Goal: Check status: Check status

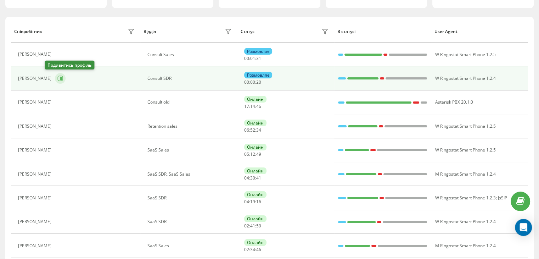
click at [58, 76] on icon at bounding box center [60, 78] width 5 height 5
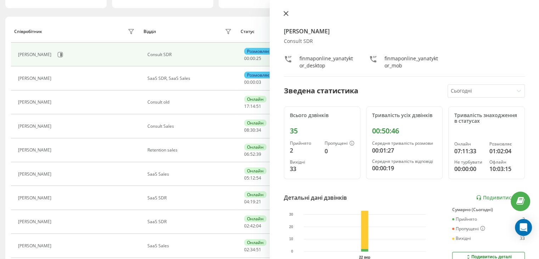
click at [283, 13] on button at bounding box center [286, 14] width 9 height 7
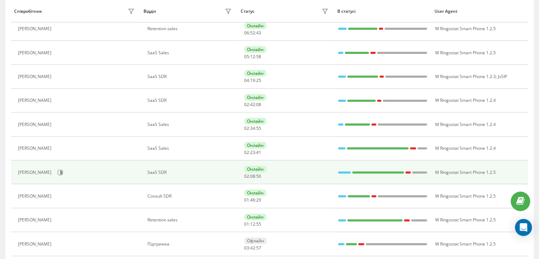
scroll to position [212, 0]
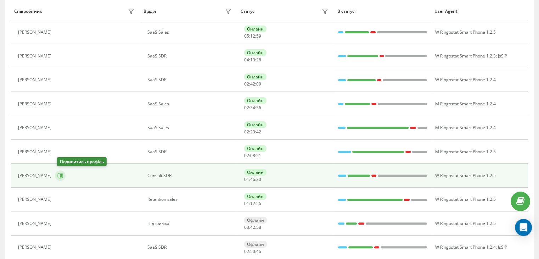
click at [65, 174] on button at bounding box center [60, 175] width 11 height 11
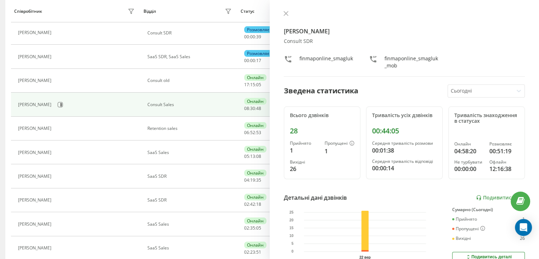
scroll to position [70, 0]
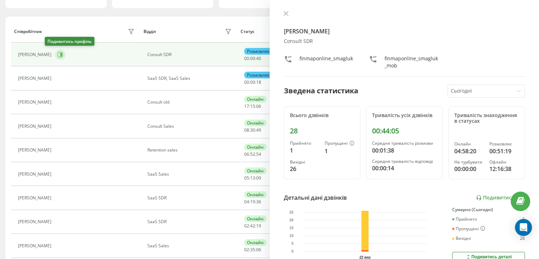
click at [57, 53] on icon at bounding box center [60, 55] width 6 height 6
